Goal: Information Seeking & Learning: Find specific fact

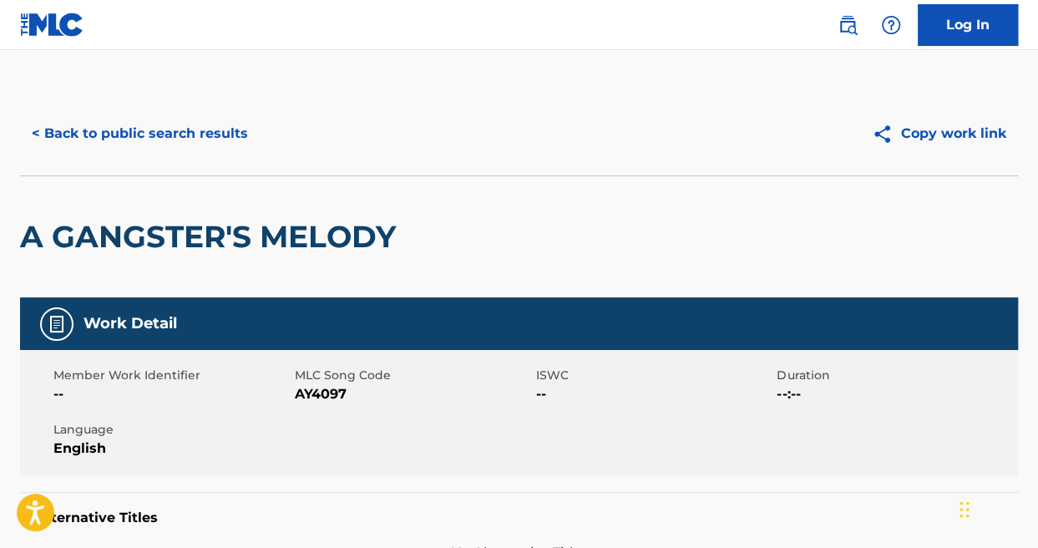
click at [164, 138] on button "< Back to public search results" at bounding box center [140, 134] width 240 height 42
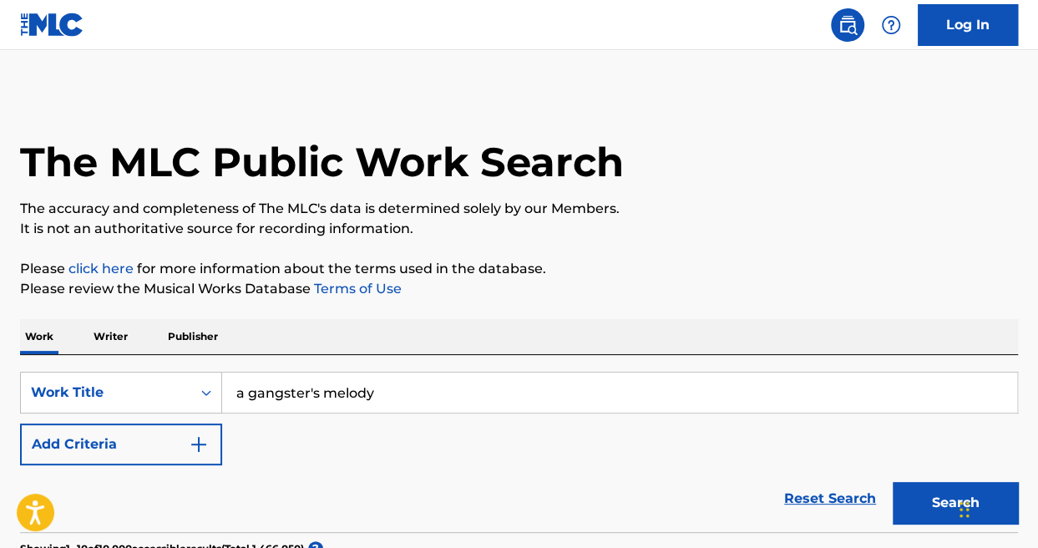
click at [382, 411] on input "a gangster's melody" at bounding box center [619, 392] width 795 height 40
click at [392, 500] on div "Reset Search Search" at bounding box center [519, 498] width 998 height 67
click at [172, 458] on button "Add Criteria" at bounding box center [121, 444] width 202 height 42
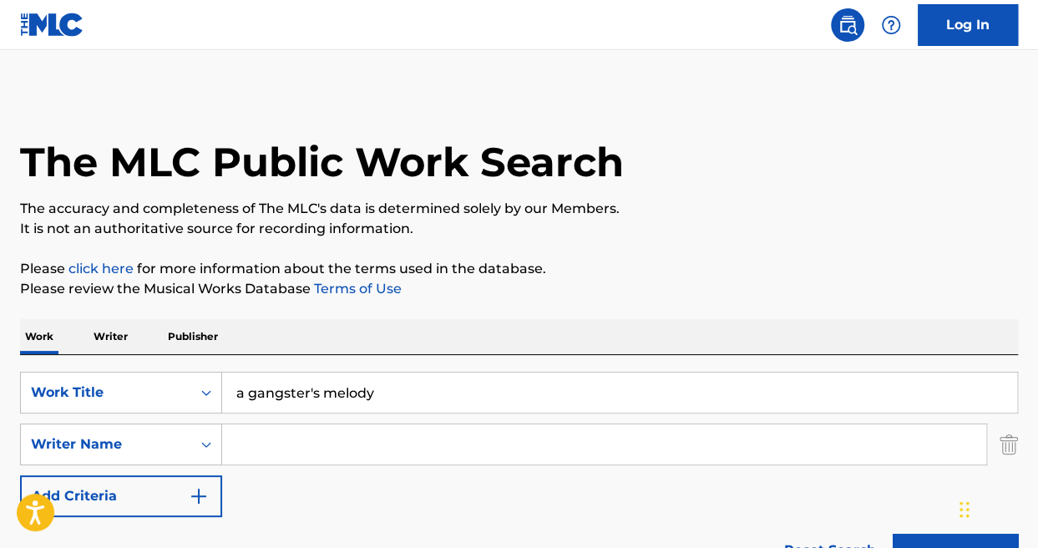
click at [326, 427] on input "Search Form" at bounding box center [604, 444] width 764 height 40
type input "[PERSON_NAME]"
click at [893, 533] on button "Search" at bounding box center [955, 554] width 125 height 42
drag, startPoint x: 323, startPoint y: 453, endPoint x: 232, endPoint y: 448, distance: 91.1
click at [232, 448] on input "[PERSON_NAME]" at bounding box center [604, 444] width 764 height 40
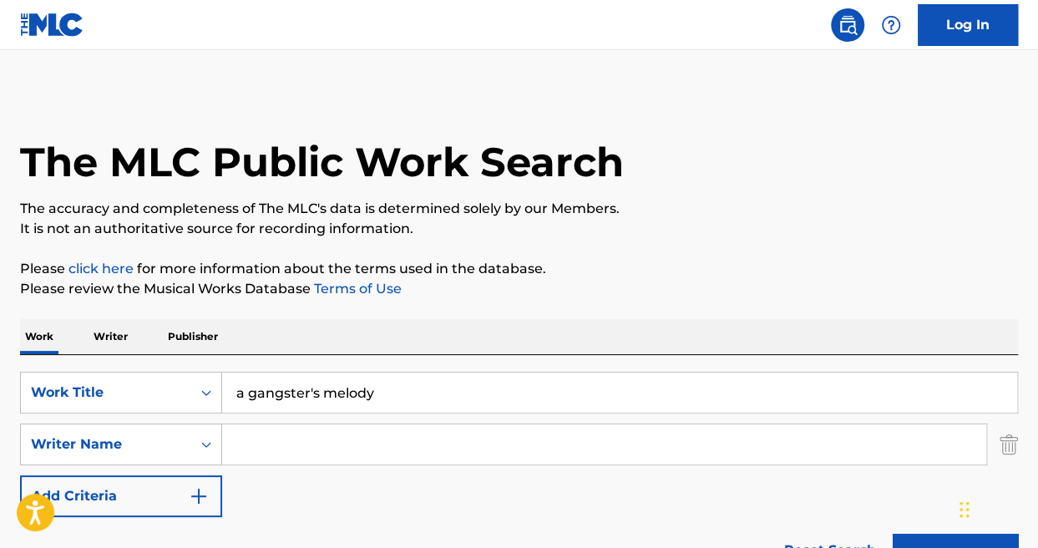
click at [893, 533] on button "Search" at bounding box center [955, 554] width 125 height 42
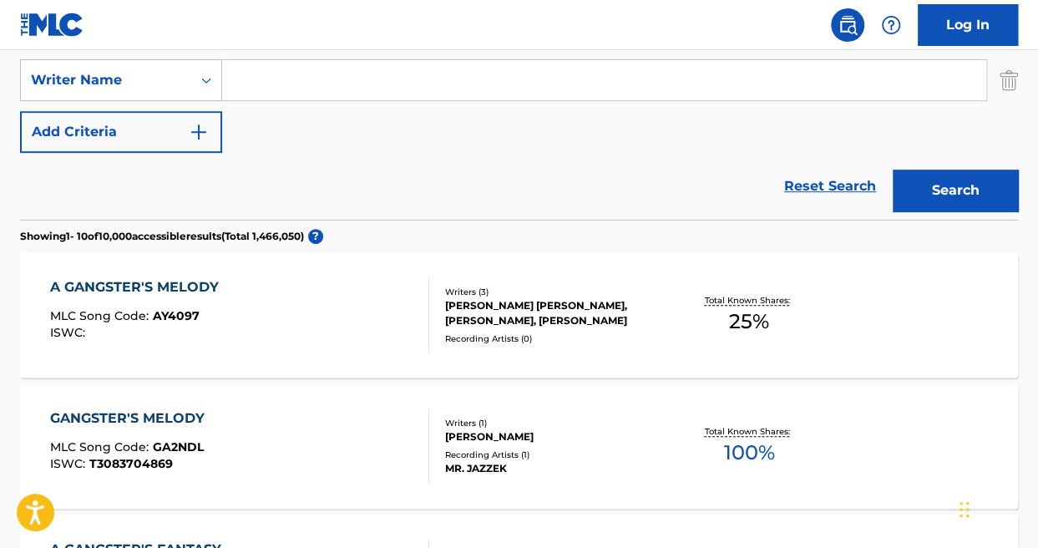
scroll to position [364, 0]
click at [277, 294] on div "A GANGSTER'S MELODY MLC Song Code : AY4097 ISWC :" at bounding box center [239, 314] width 379 height 75
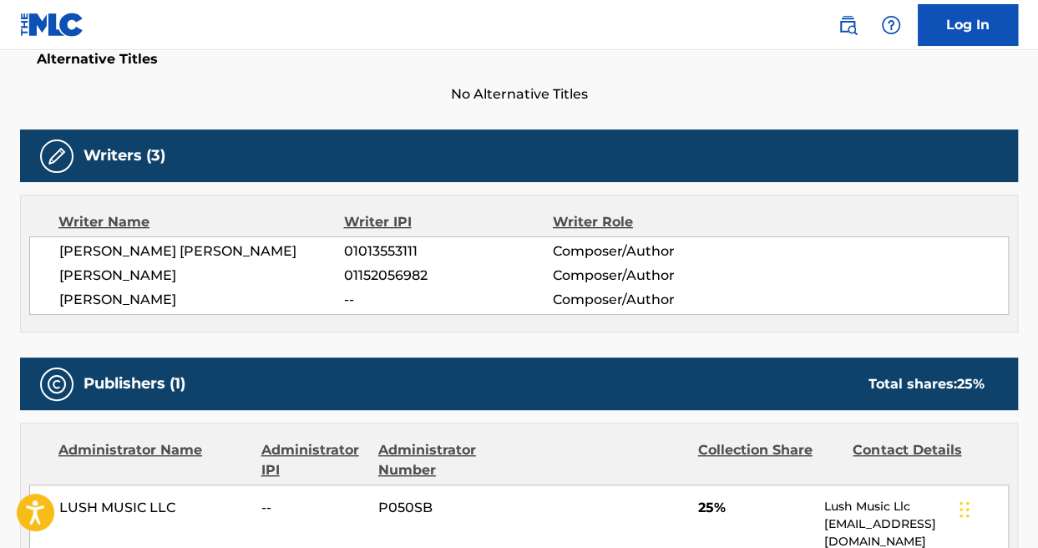
scroll to position [458, 0]
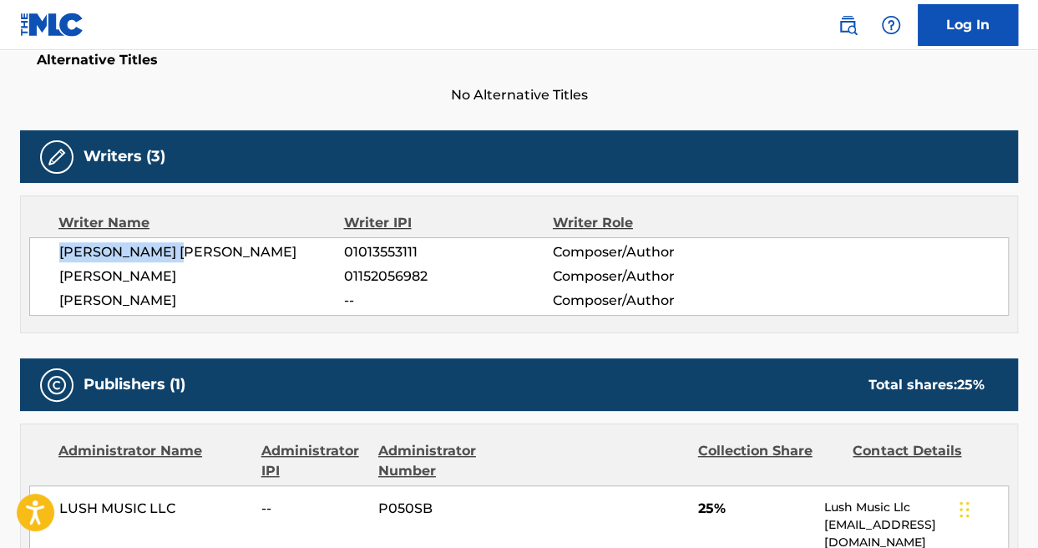
drag, startPoint x: 184, startPoint y: 251, endPoint x: 60, endPoint y: 251, distance: 123.6
click at [60, 251] on span "[PERSON_NAME] [PERSON_NAME]" at bounding box center [201, 252] width 285 height 20
copy span "[PERSON_NAME] [PERSON_NAME]"
drag, startPoint x: 163, startPoint y: 267, endPoint x: 62, endPoint y: 279, distance: 101.7
click at [62, 279] on span "[PERSON_NAME]" at bounding box center [201, 276] width 285 height 20
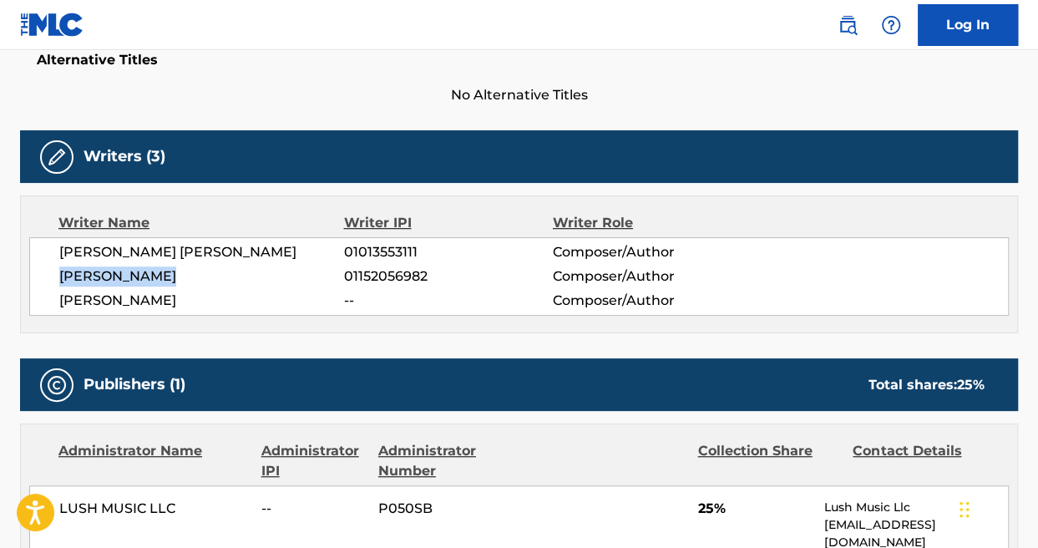
copy span "[PERSON_NAME]"
drag, startPoint x: 212, startPoint y: 294, endPoint x: 60, endPoint y: 310, distance: 152.8
click at [60, 310] on div "[PERSON_NAME] [PERSON_NAME] 01013553111 Composer/Author [PERSON_NAME] 011520569…" at bounding box center [518, 276] width 979 height 78
copy span "[PERSON_NAME]"
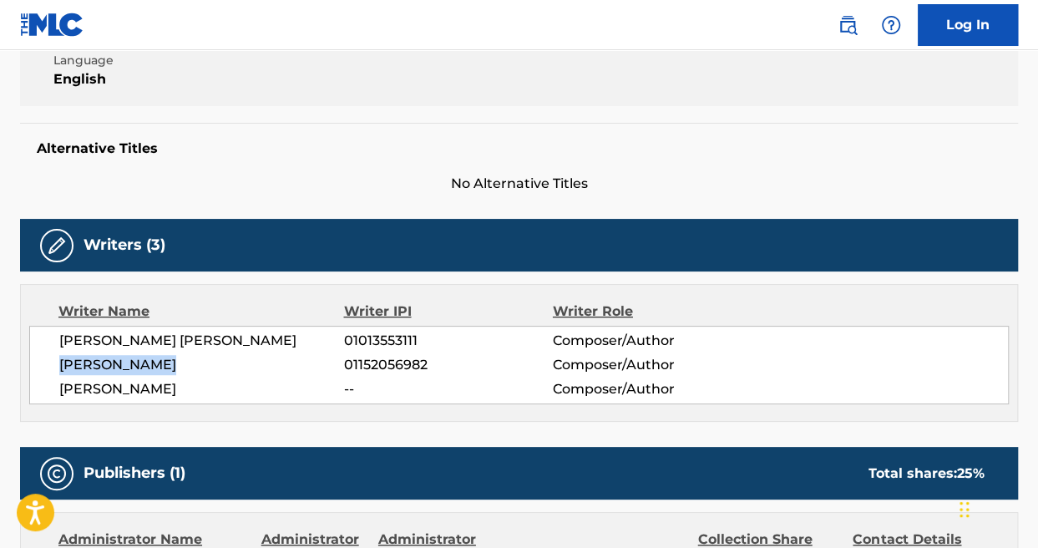
scroll to position [368, 0]
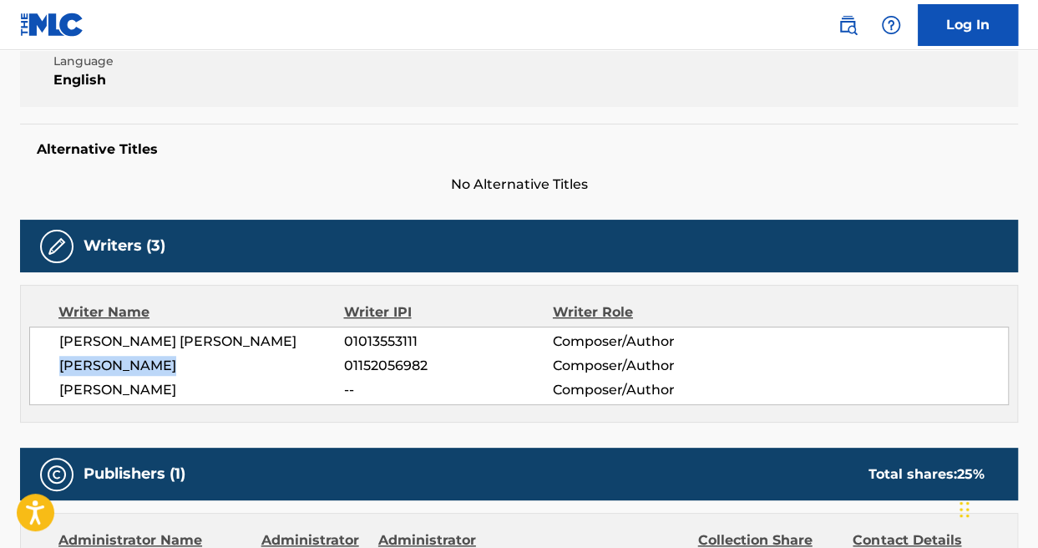
drag, startPoint x: 170, startPoint y: 363, endPoint x: 63, endPoint y: 357, distance: 107.9
click at [63, 357] on span "[PERSON_NAME]" at bounding box center [201, 366] width 285 height 20
copy span "[PERSON_NAME]"
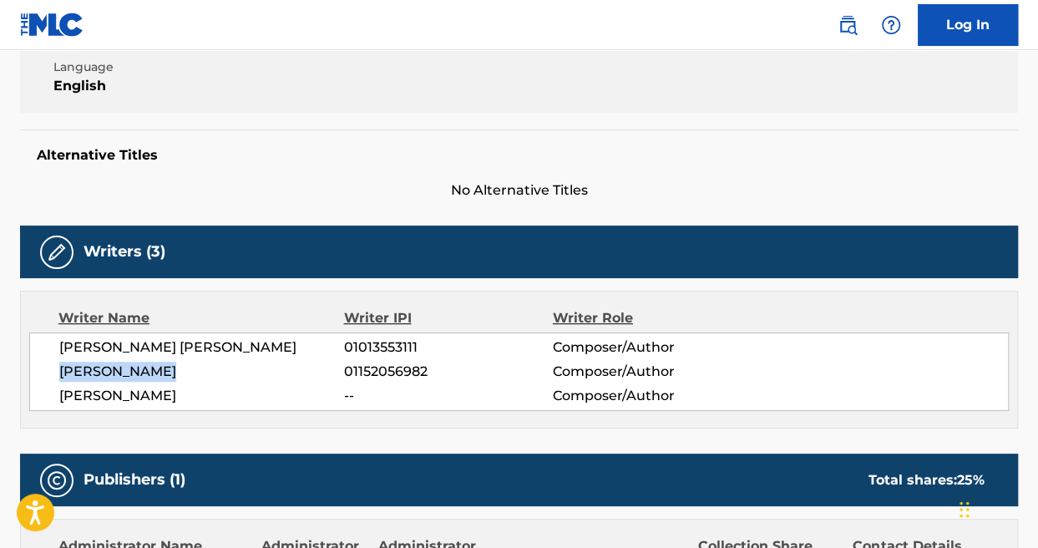
scroll to position [362, 0]
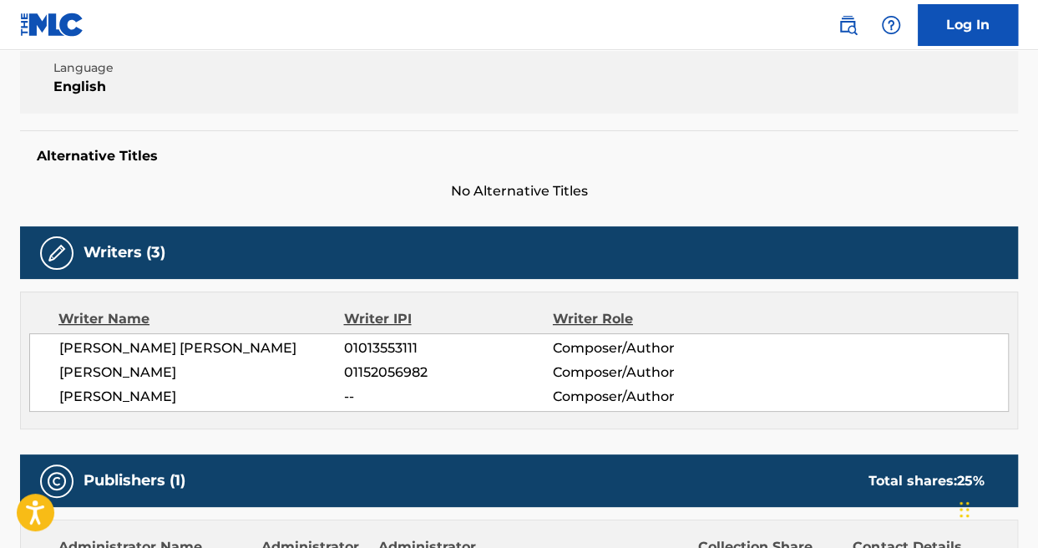
click at [242, 387] on span "[PERSON_NAME]" at bounding box center [201, 397] width 285 height 20
drag, startPoint x: 199, startPoint y: 400, endPoint x: 58, endPoint y: 392, distance: 141.3
click at [58, 392] on div "[PERSON_NAME] [PERSON_NAME] 01013553111 Composer/Author [PERSON_NAME] 011520569…" at bounding box center [518, 372] width 979 height 78
copy span "[PERSON_NAME]"
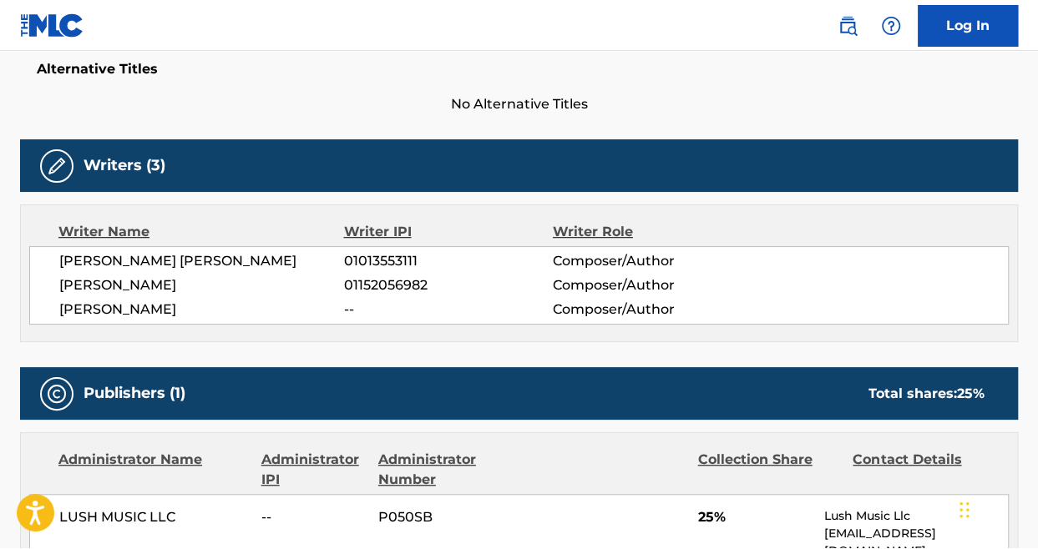
scroll to position [503, 0]
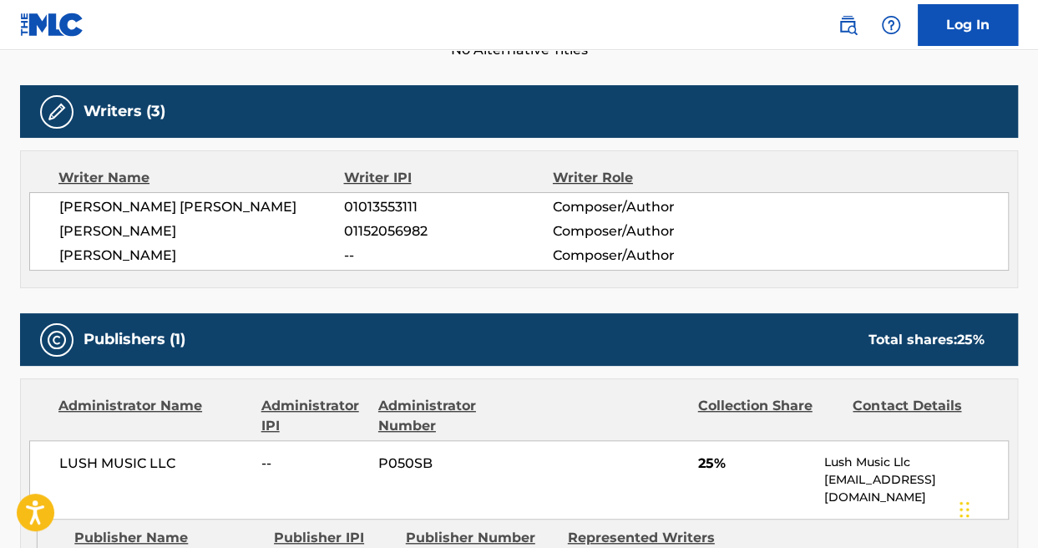
drag, startPoint x: 180, startPoint y: 251, endPoint x: 185, endPoint y: 273, distance: 22.3
copy span "[PERSON_NAME]"
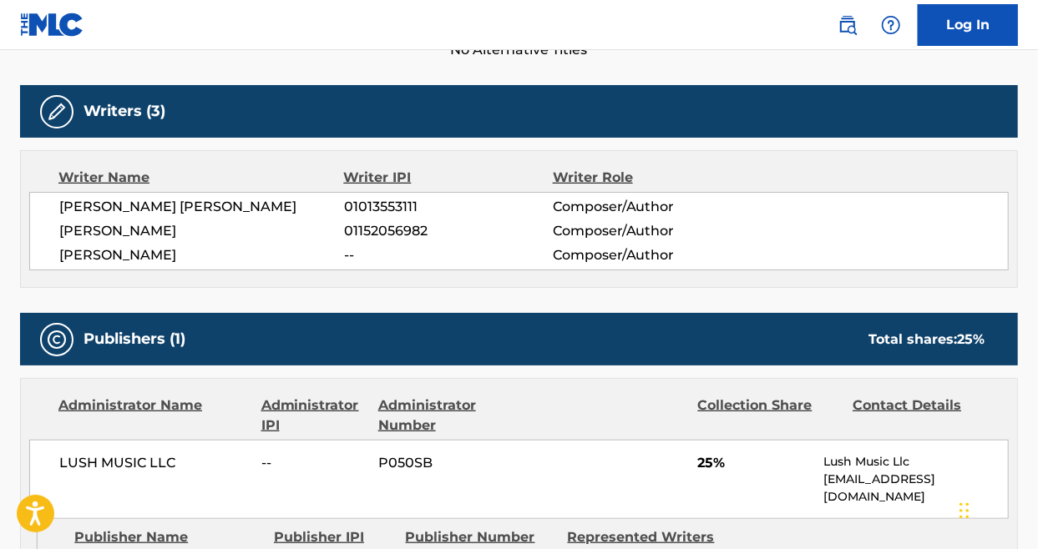
click at [721, 15] on nav "Log In" at bounding box center [519, 25] width 1038 height 50
click at [735, 257] on span "Composer/Author" at bounding box center [648, 255] width 190 height 20
click at [749, 161] on div "Writer Name Writer IPI Writer Role [PERSON_NAME] [PERSON_NAME] 01013553111 Comp…" at bounding box center [519, 219] width 998 height 138
click at [756, 161] on div "Writer Name Writer IPI Writer Role [PERSON_NAME] [PERSON_NAME] 01013553111 Comp…" at bounding box center [519, 219] width 998 height 138
click at [728, 180] on div "Writer Role" at bounding box center [648, 178] width 190 height 20
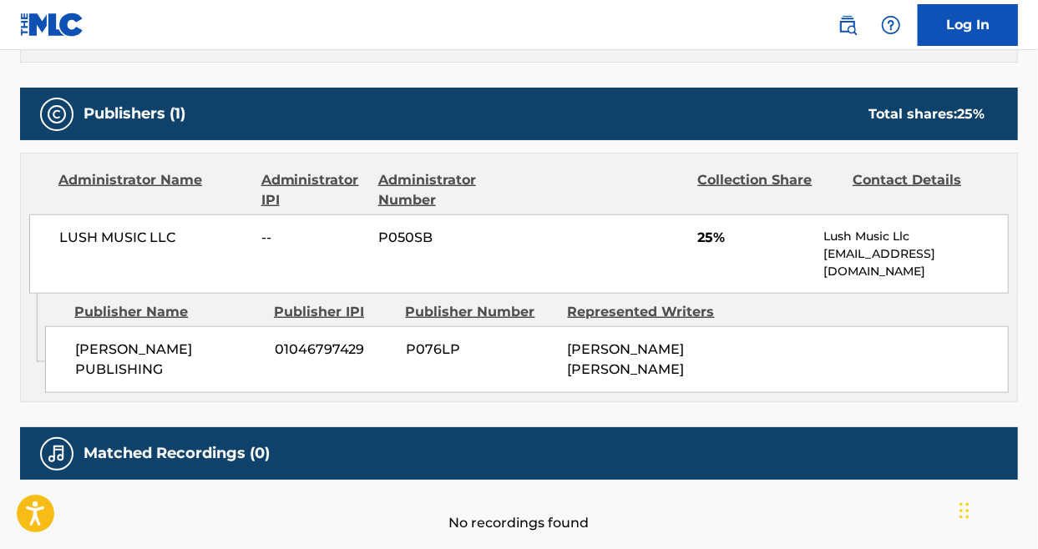
scroll to position [729, 0]
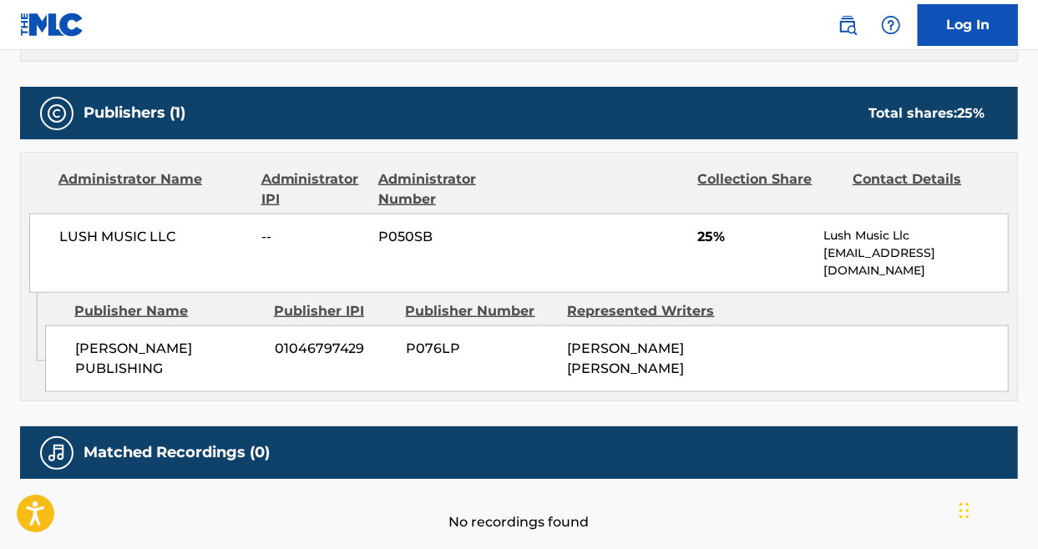
click at [747, 161] on div "Administrator Name Administrator IPI Administrator Number Collection Share Cont…" at bounding box center [519, 223] width 996 height 140
